Goal: Book appointment/travel/reservation

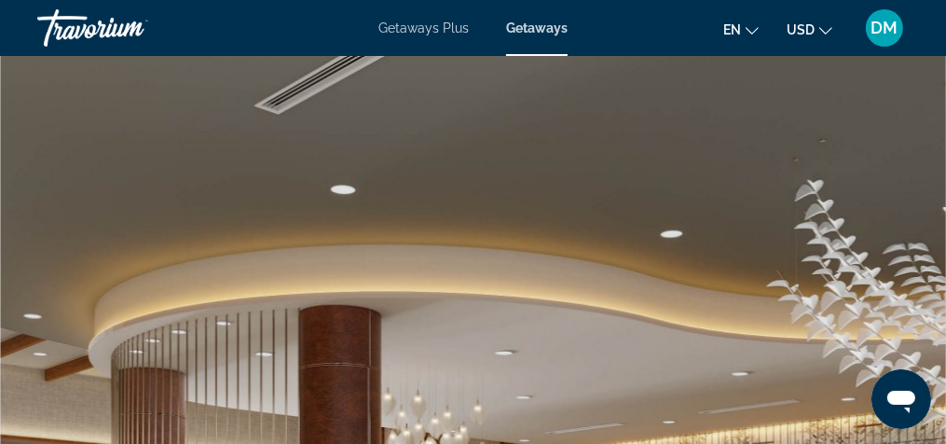
click at [545, 27] on span "Getaways" at bounding box center [536, 27] width 61 height 15
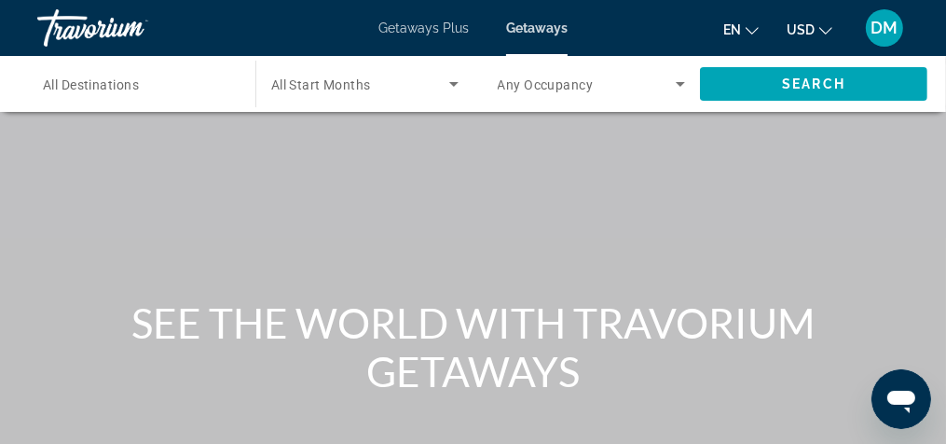
click at [212, 81] on input "Destination All Destinations" at bounding box center [137, 85] width 188 height 22
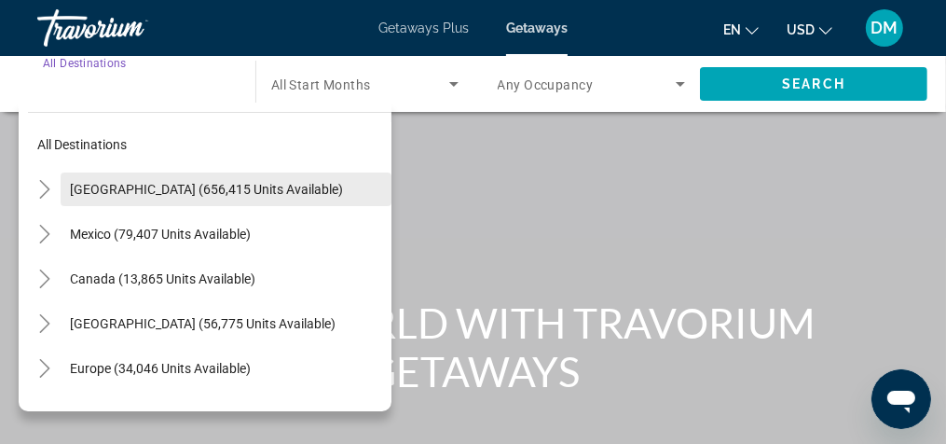
click at [242, 190] on span "[GEOGRAPHIC_DATA] (656,415 units available)" at bounding box center [206, 189] width 273 height 15
type input "**********"
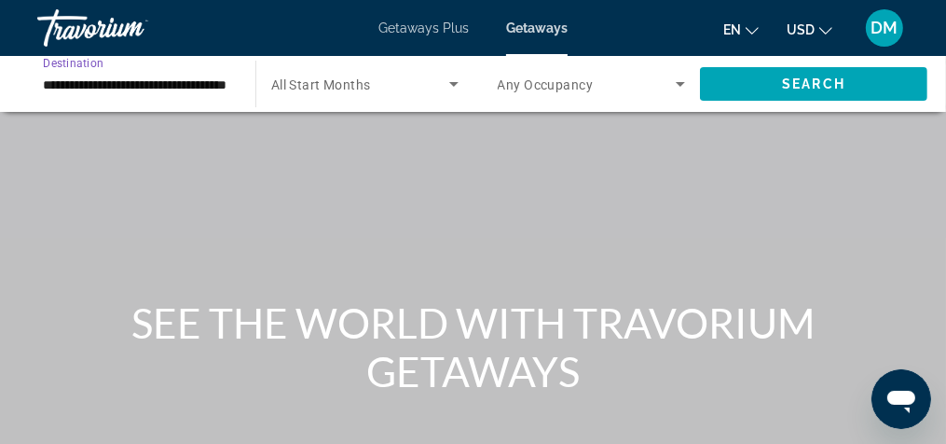
click at [224, 81] on input "**********" at bounding box center [137, 85] width 188 height 22
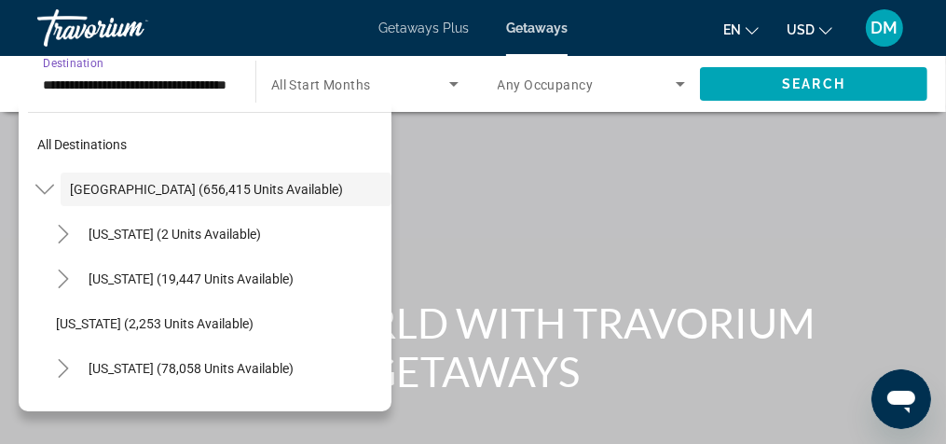
click at [336, 83] on span "All Start Months" at bounding box center [321, 84] width 100 height 15
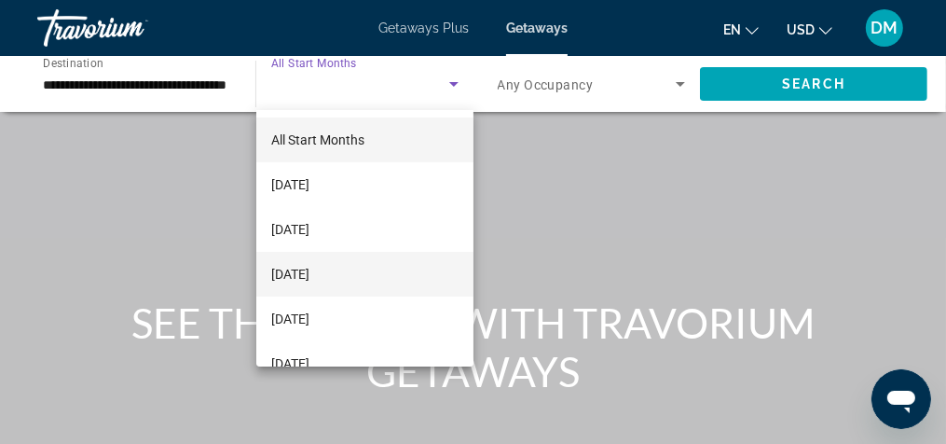
click at [309, 281] on span "[DATE]" at bounding box center [290, 274] width 38 height 22
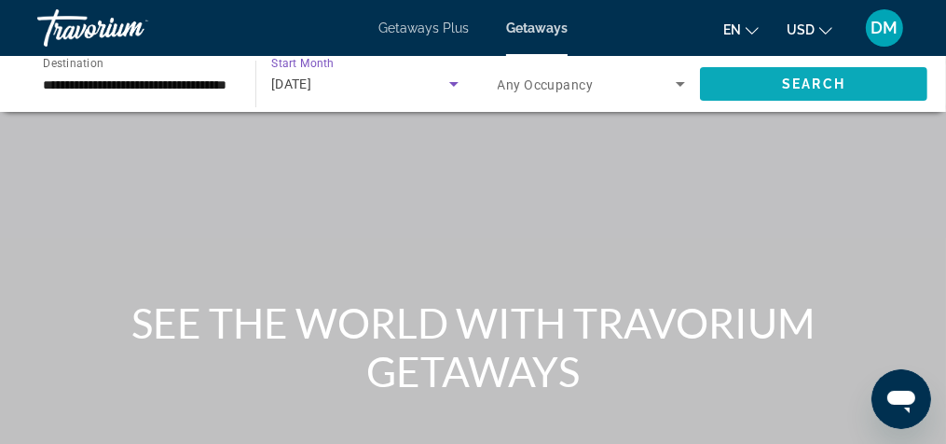
click at [827, 78] on span "Search" at bounding box center [813, 83] width 63 height 15
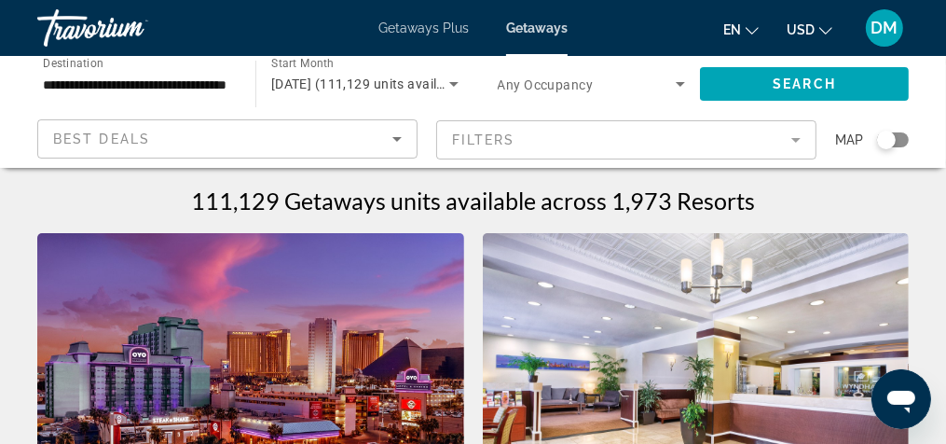
click at [437, 20] on span "Getaways Plus" at bounding box center [423, 27] width 90 height 15
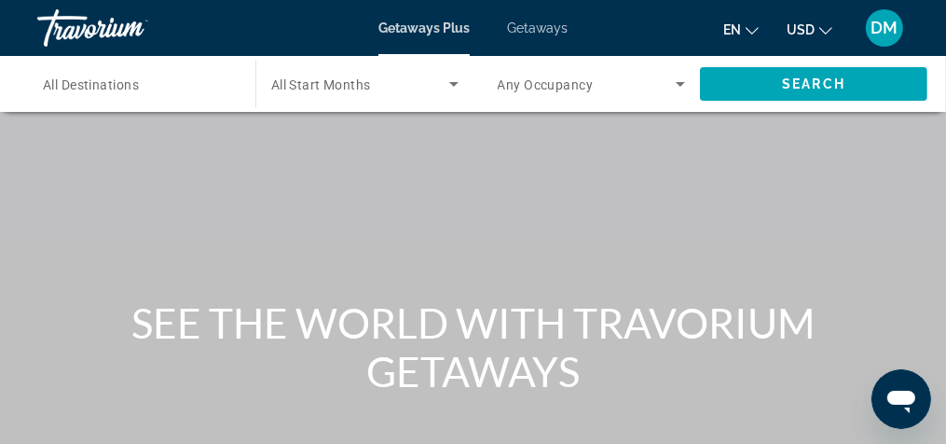
click at [212, 89] on input "Destination All Destinations" at bounding box center [137, 85] width 188 height 22
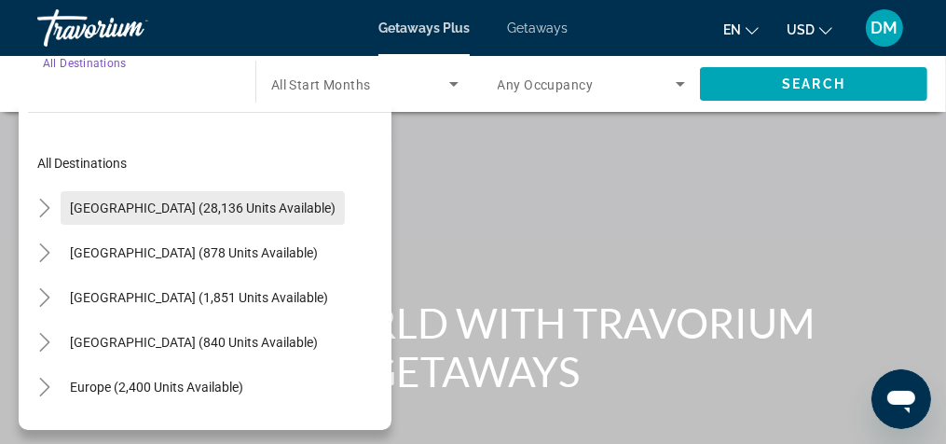
click at [243, 216] on span "Search widget" at bounding box center [203, 207] width 284 height 45
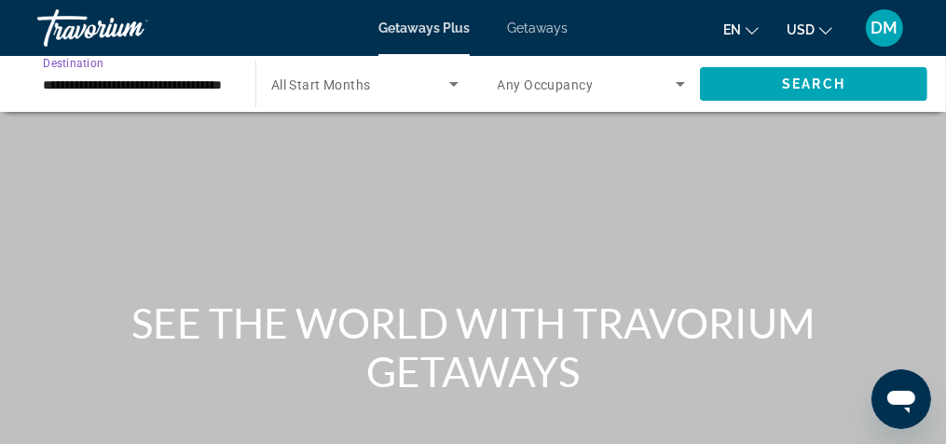
click at [219, 87] on input "**********" at bounding box center [137, 85] width 188 height 22
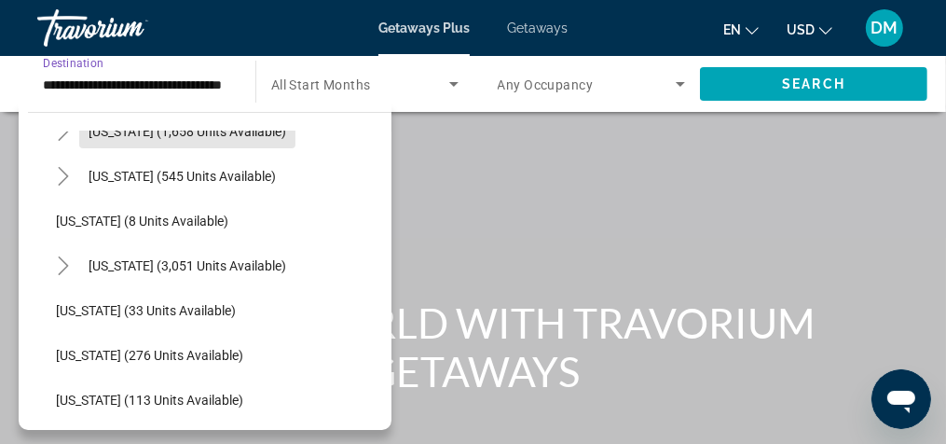
scroll to position [216, 0]
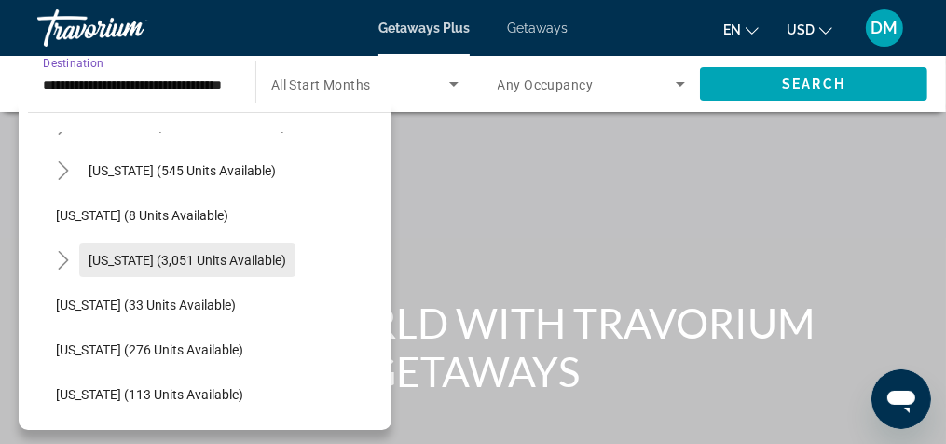
click at [215, 264] on span "[US_STATE] (3,051 units available)" at bounding box center [188, 260] width 198 height 15
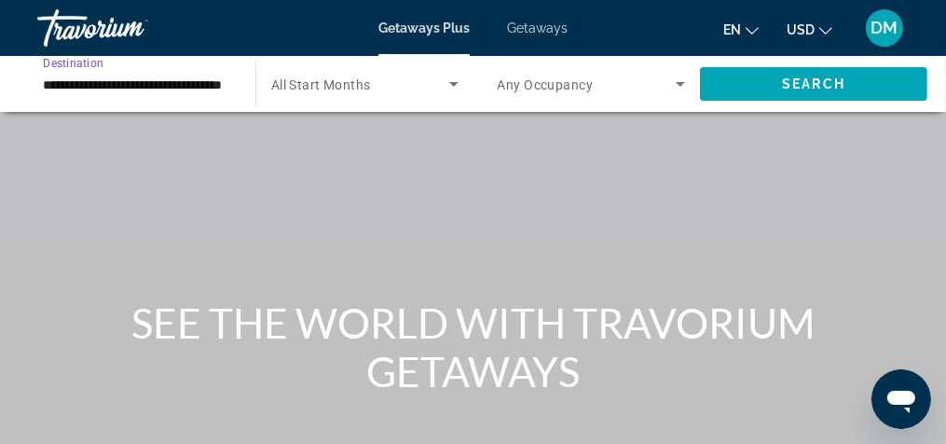
type input "**********"
click at [453, 82] on icon "Search widget" at bounding box center [453, 84] width 9 height 5
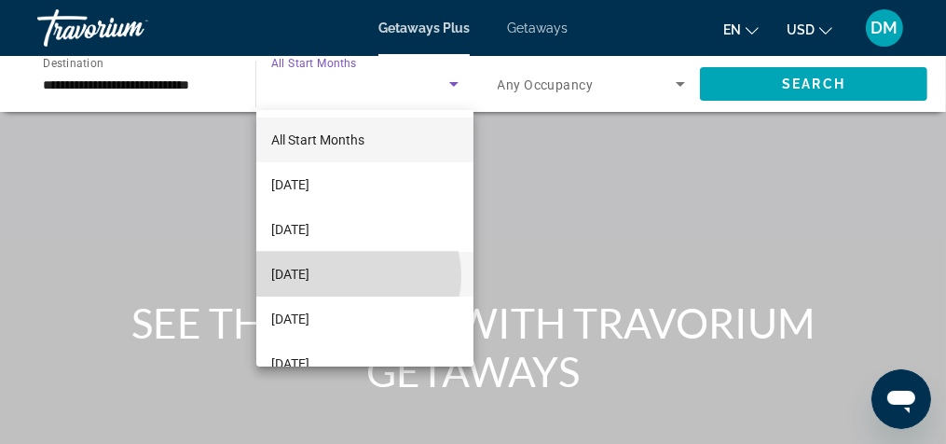
click at [309, 276] on span "[DATE]" at bounding box center [290, 274] width 38 height 22
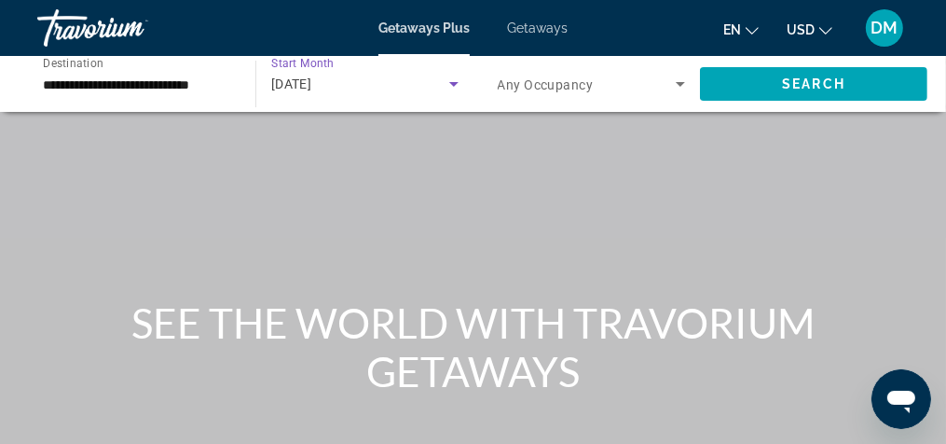
click at [684, 86] on icon "Search widget" at bounding box center [680, 84] width 22 height 22
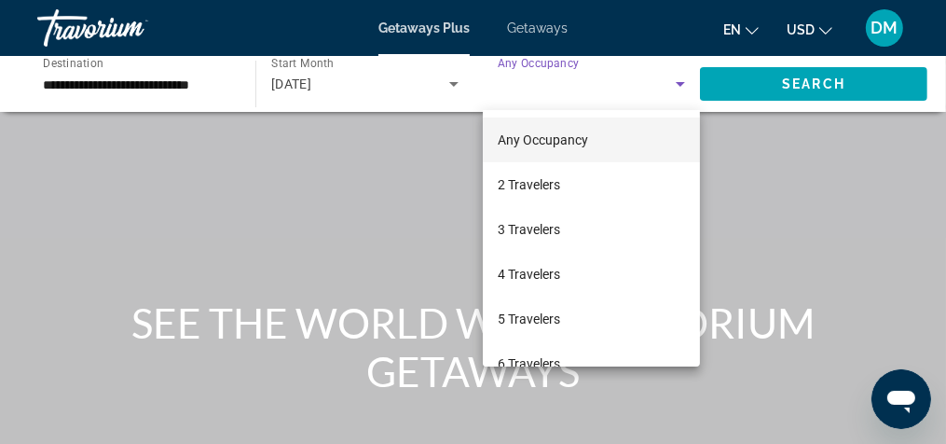
click at [680, 93] on div at bounding box center [473, 222] width 946 height 444
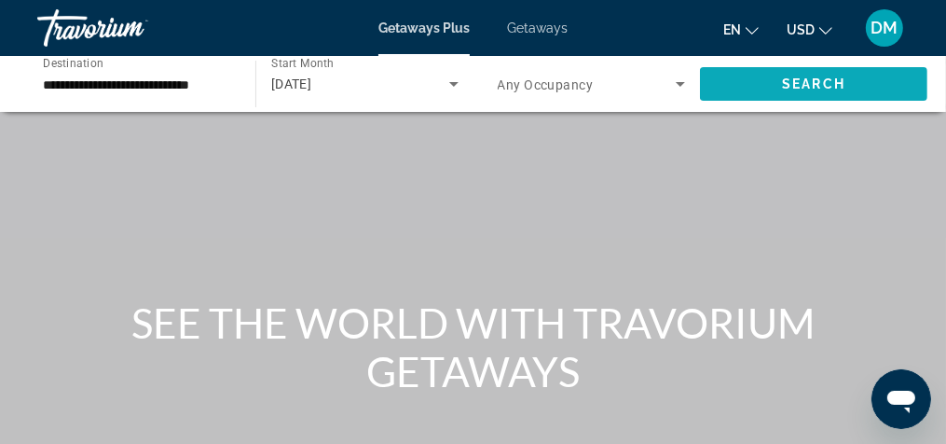
click at [815, 85] on span "Search" at bounding box center [813, 83] width 63 height 15
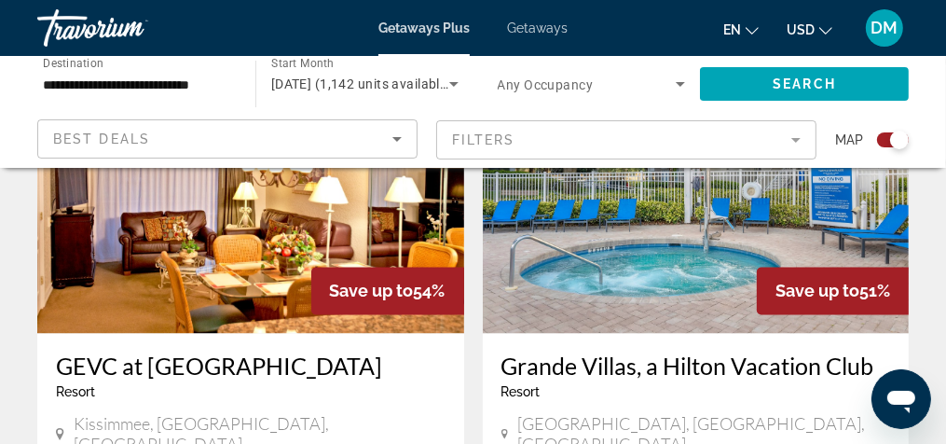
scroll to position [2199, 0]
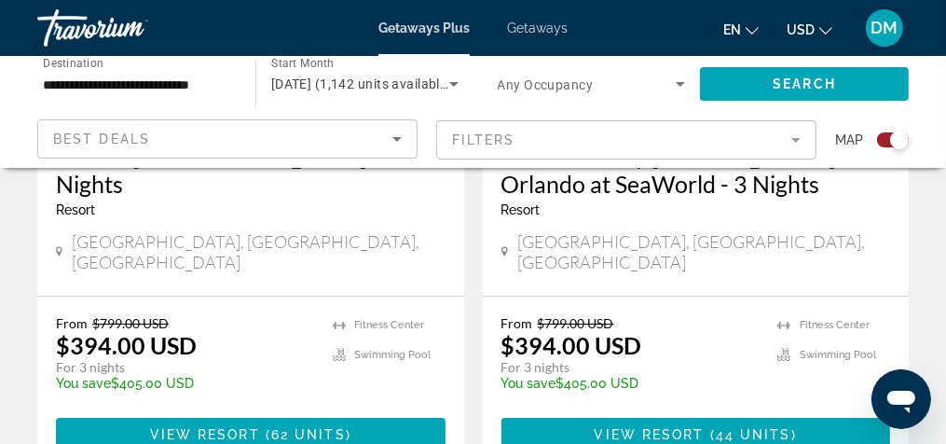
scroll to position [4495, 0]
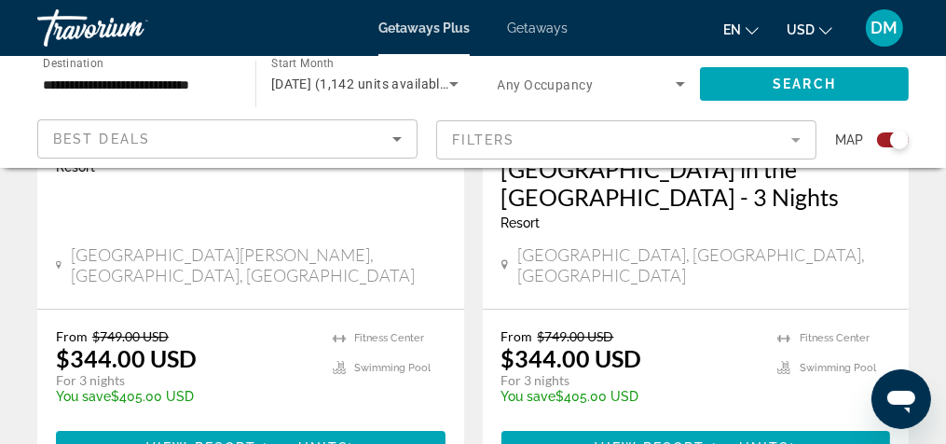
scroll to position [4455, 0]
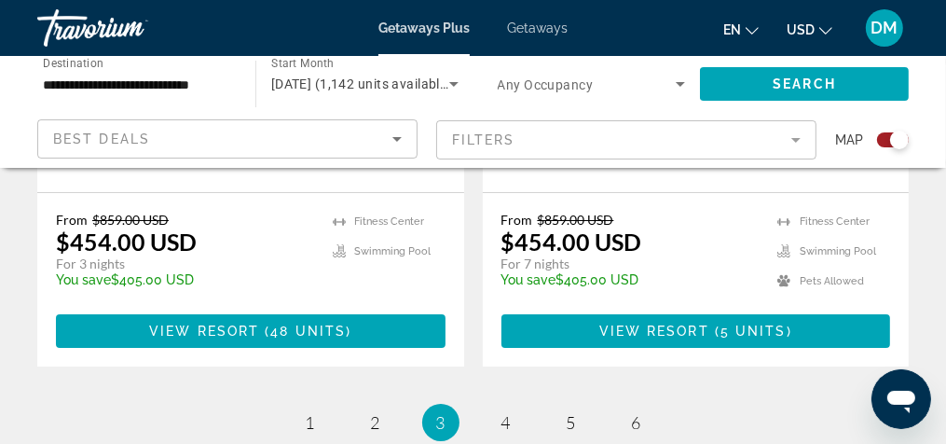
scroll to position [4501, 0]
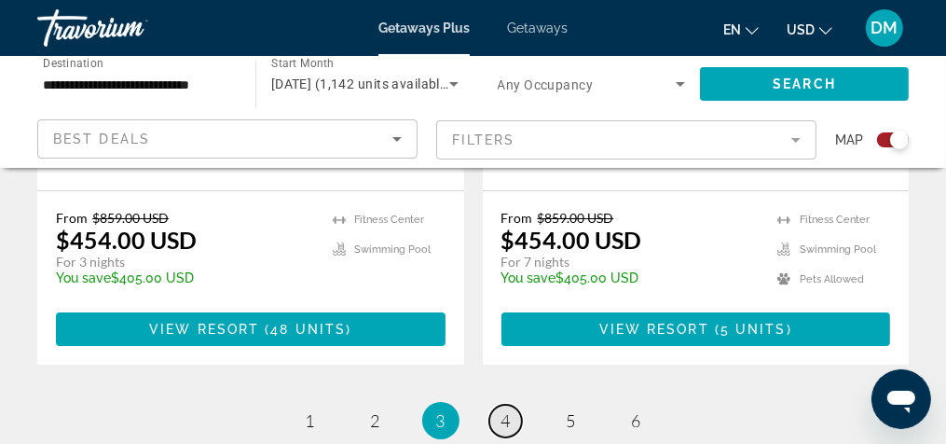
click at [503, 410] on span "4" at bounding box center [505, 420] width 9 height 20
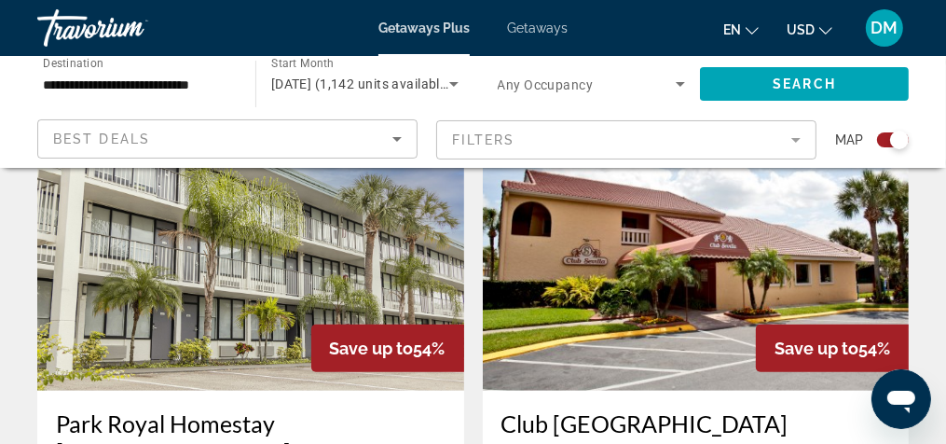
click at [702, 410] on h3 "Club [GEOGRAPHIC_DATA]" at bounding box center [695, 423] width 389 height 28
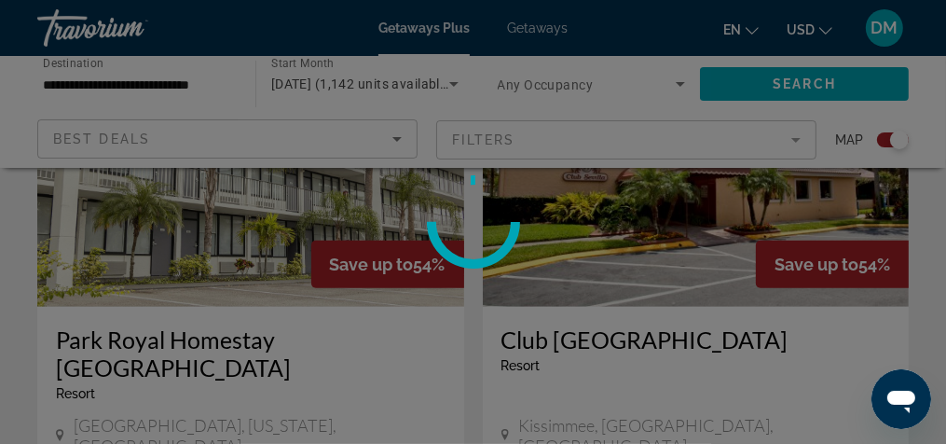
scroll to position [826, 0]
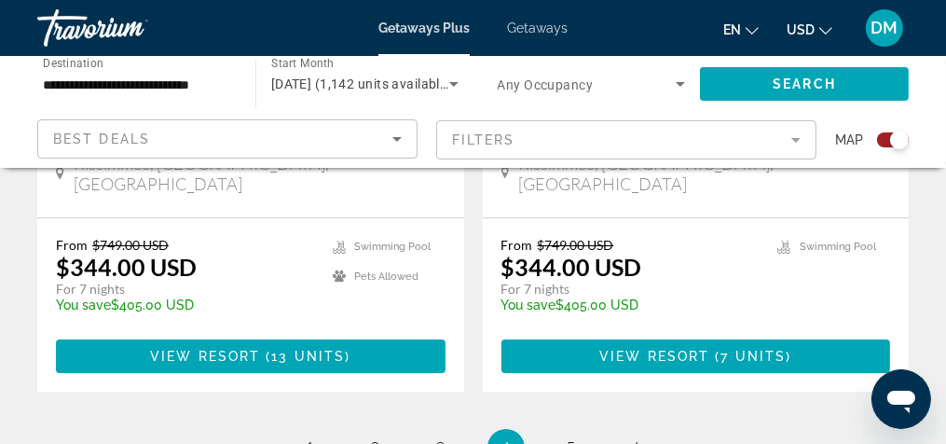
scroll to position [4455, 0]
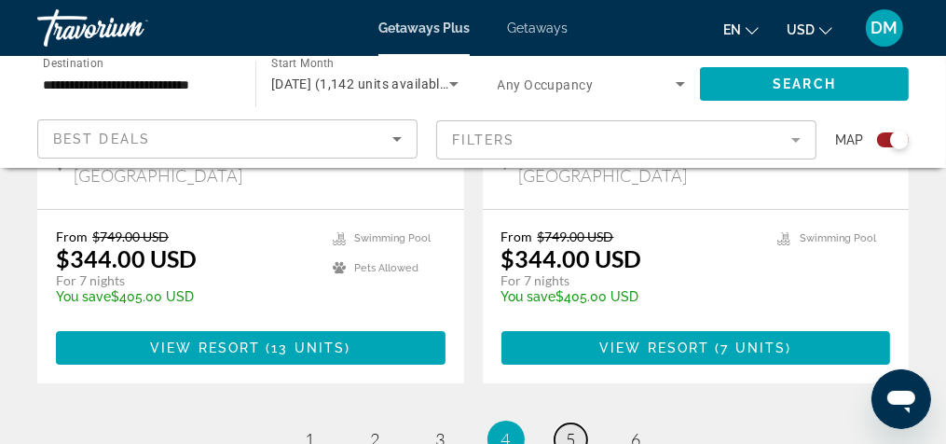
click at [575, 429] on span "5" at bounding box center [571, 439] width 9 height 20
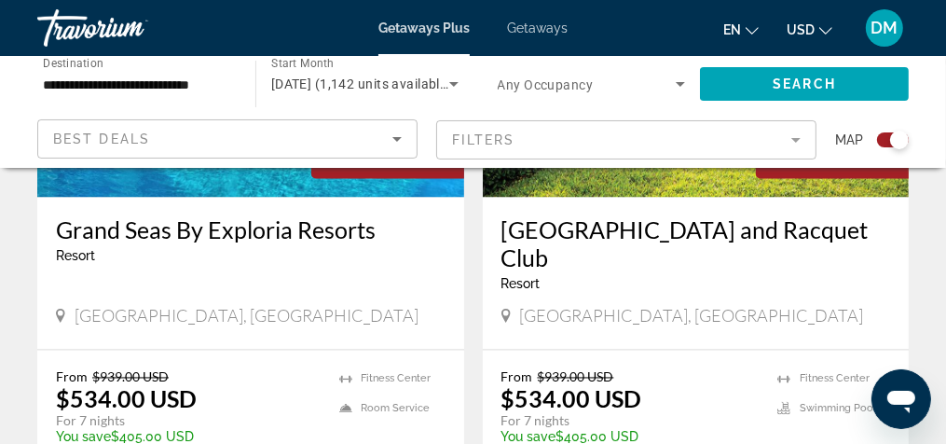
scroll to position [2234, 0]
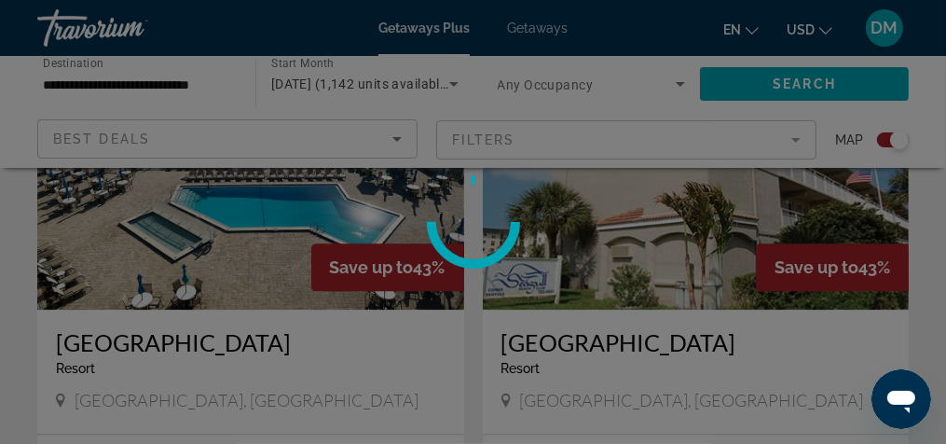
scroll to position [2778, 0]
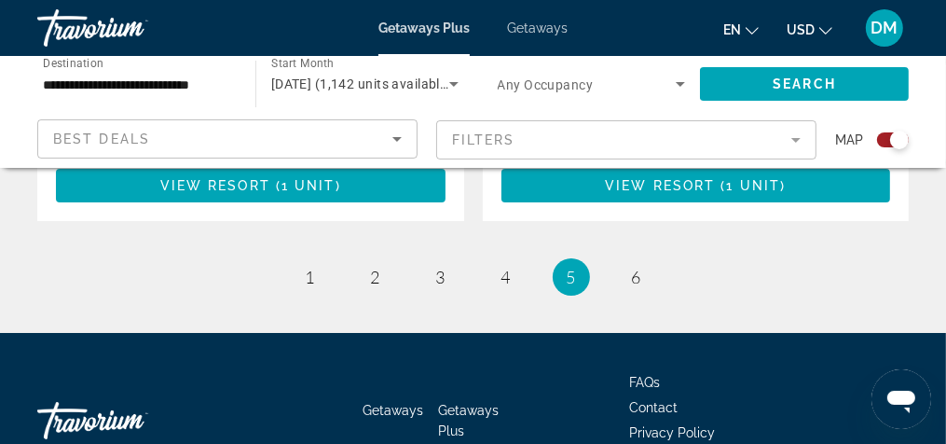
scroll to position [4480, 0]
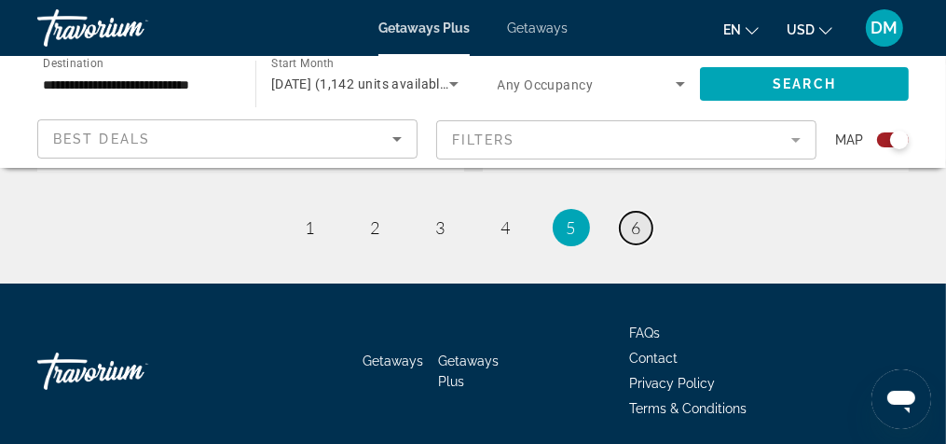
click at [634, 217] on span "6" at bounding box center [636, 227] width 9 height 20
